Goal: Find specific page/section: Find specific page/section

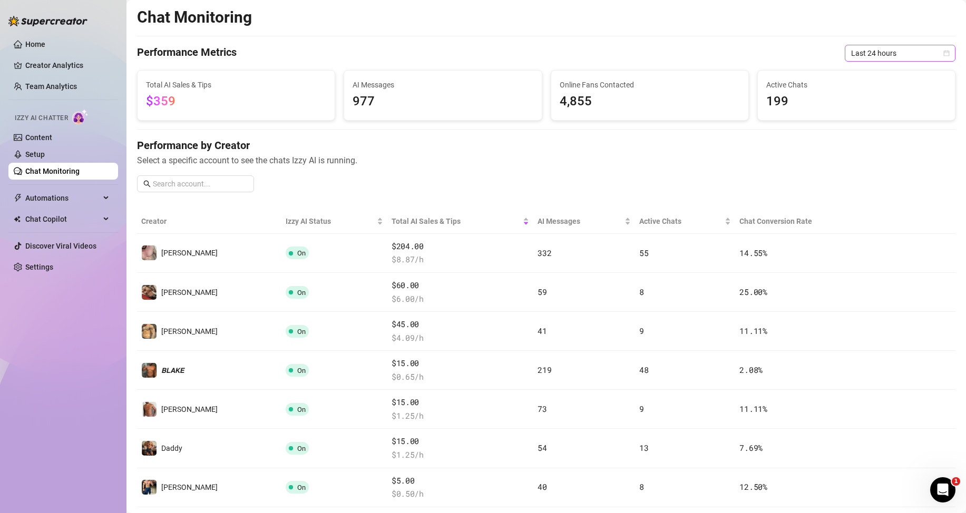
click at [860, 46] on span "Last 24 hours" at bounding box center [900, 53] width 98 height 16
click at [868, 72] on div "Last 24 hours" at bounding box center [891, 74] width 94 height 12
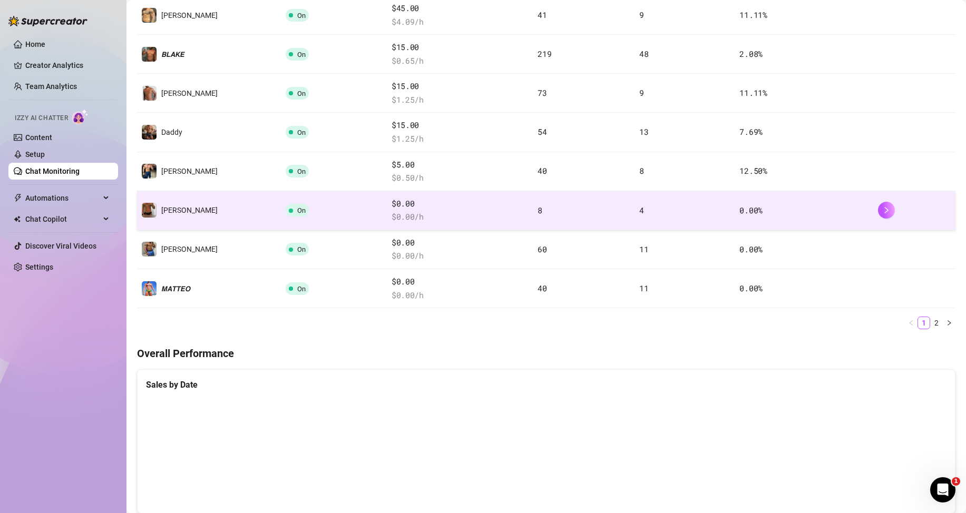
scroll to position [53, 0]
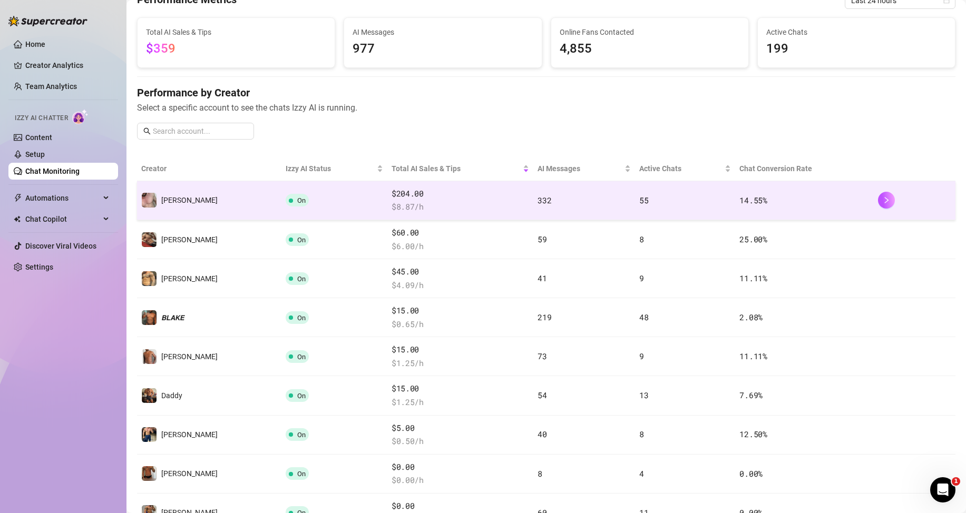
click at [391, 205] on span "$ 8.87 /h" at bounding box center [460, 207] width 138 height 13
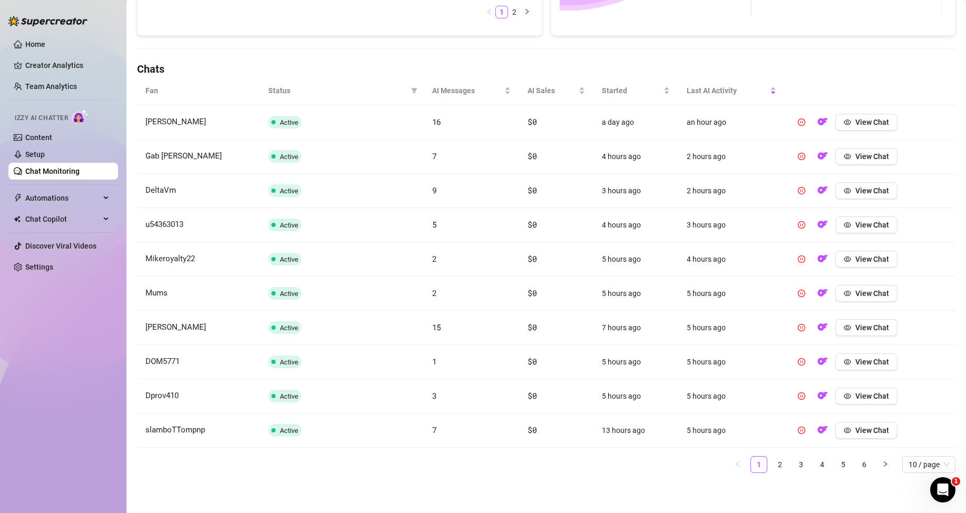
scroll to position [53, 0]
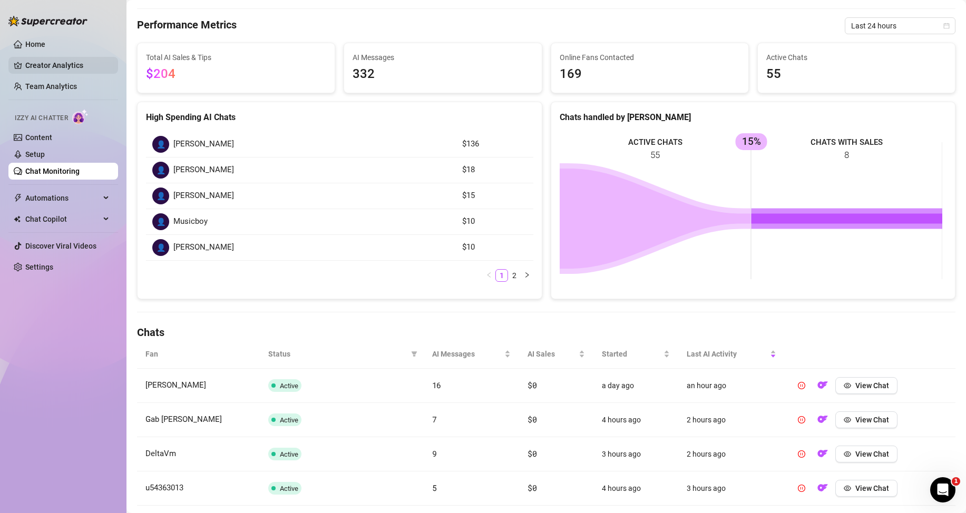
click at [43, 67] on link "Creator Analytics" at bounding box center [67, 65] width 84 height 17
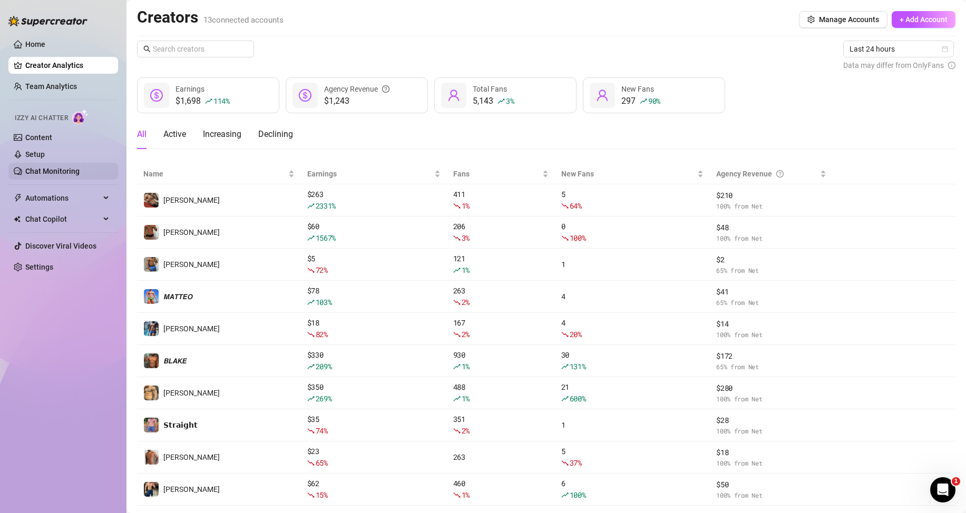
click at [57, 175] on link "Chat Monitoring" at bounding box center [52, 171] width 54 height 8
